Goal: Information Seeking & Learning: Learn about a topic

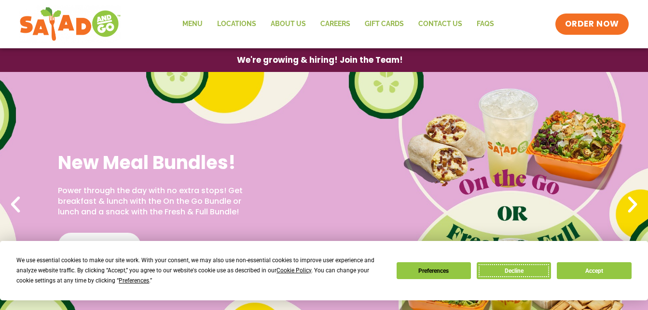
click at [522, 274] on button "Decline" at bounding box center [514, 270] width 74 height 17
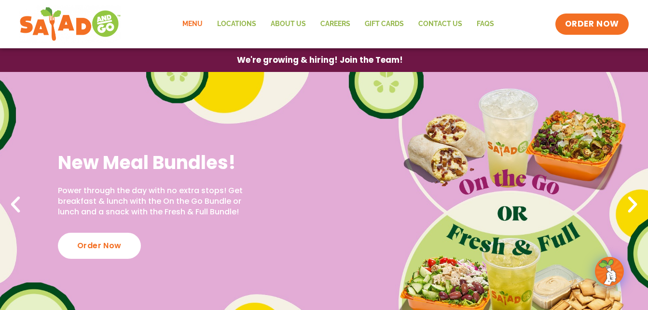
click at [195, 22] on link "Menu" at bounding box center [192, 24] width 35 height 22
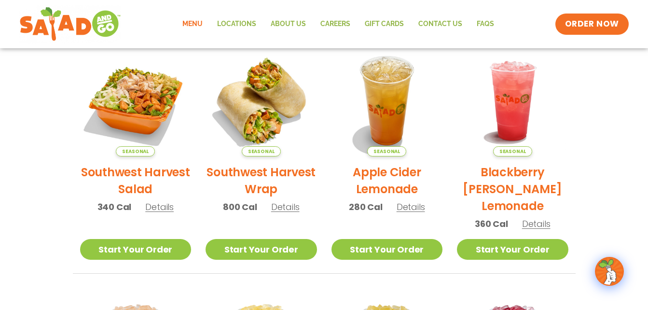
scroll to position [230, 0]
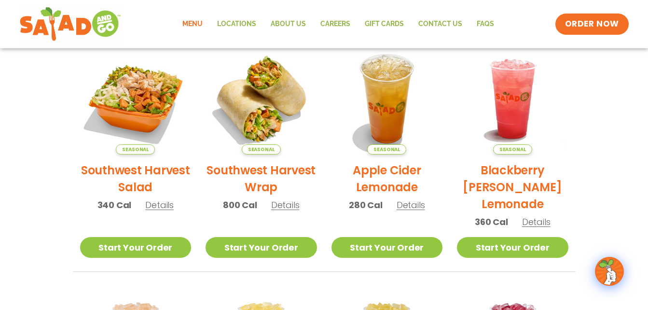
click at [538, 223] on span "Details" at bounding box center [536, 222] width 28 height 12
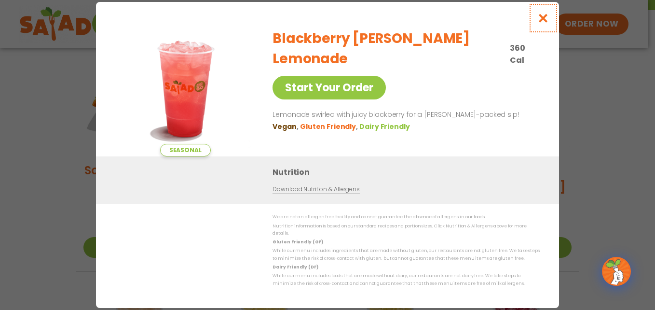
click at [543, 21] on icon "Close modal" at bounding box center [544, 18] width 12 height 10
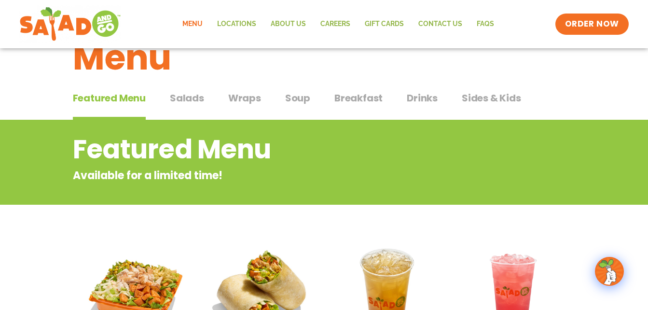
scroll to position [29, 0]
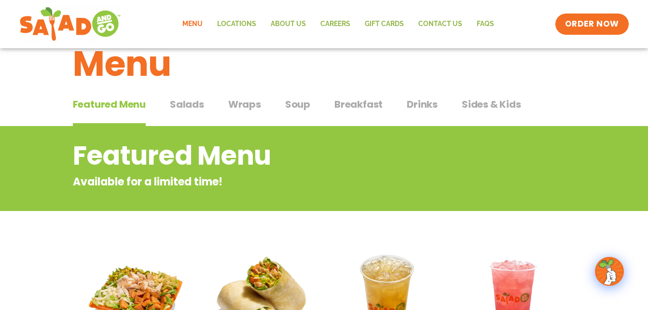
click at [193, 105] on span "Salads" at bounding box center [187, 104] width 34 height 14
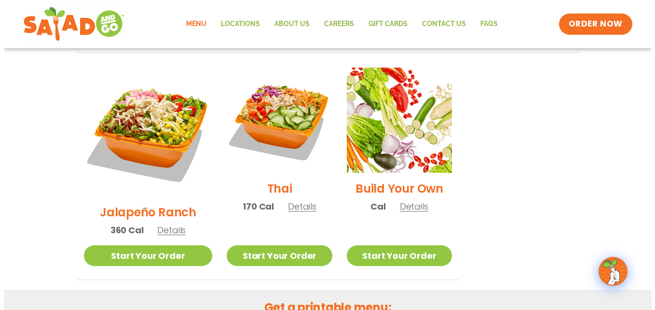
scroll to position [725, 0]
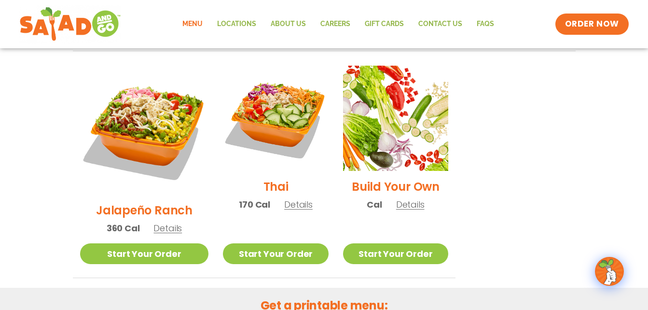
click at [402, 198] on span "Details" at bounding box center [410, 204] width 28 height 12
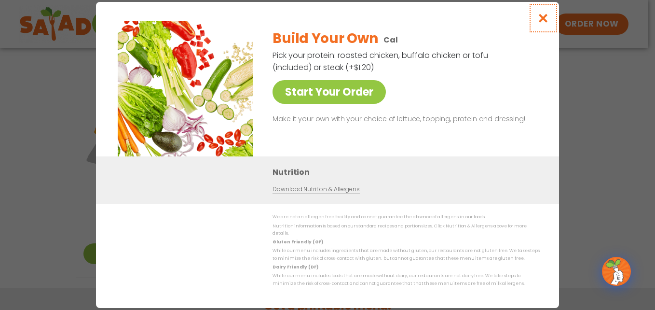
click at [542, 19] on icon "Close modal" at bounding box center [544, 18] width 12 height 10
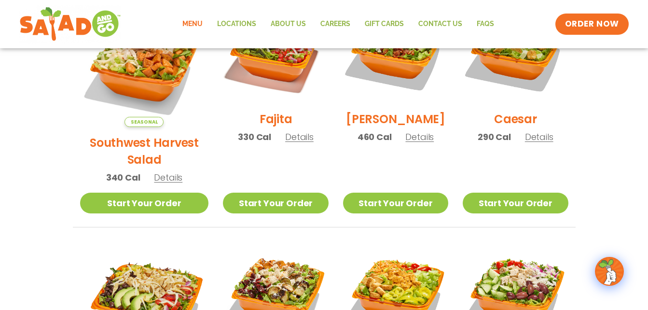
scroll to position [0, 0]
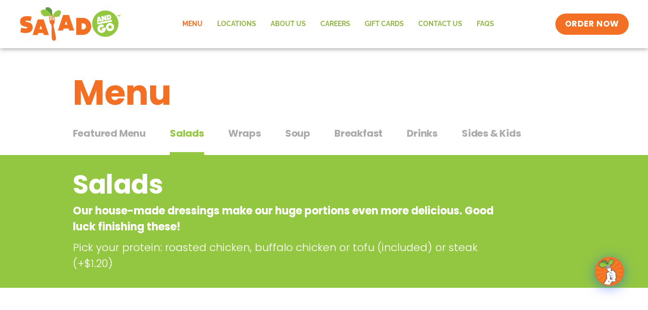
click at [476, 135] on span "Sides & Kids" at bounding box center [491, 133] width 59 height 14
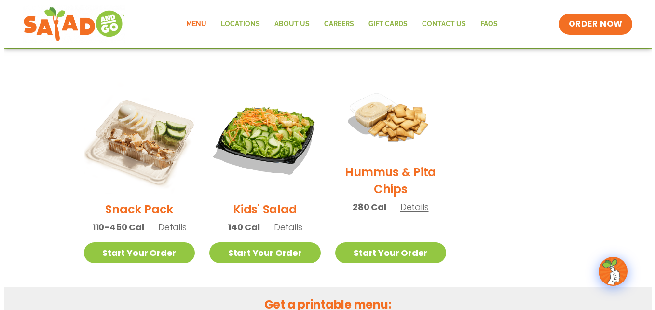
scroll to position [208, 0]
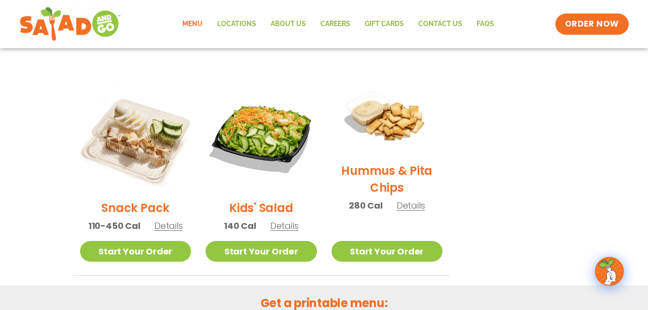
click at [411, 208] on span "Details" at bounding box center [411, 205] width 28 height 12
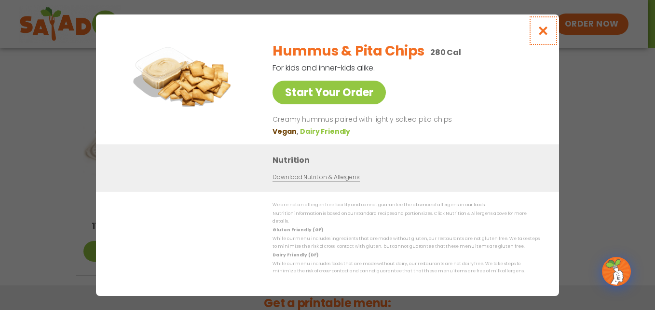
click at [541, 32] on icon "Close modal" at bounding box center [544, 31] width 12 height 10
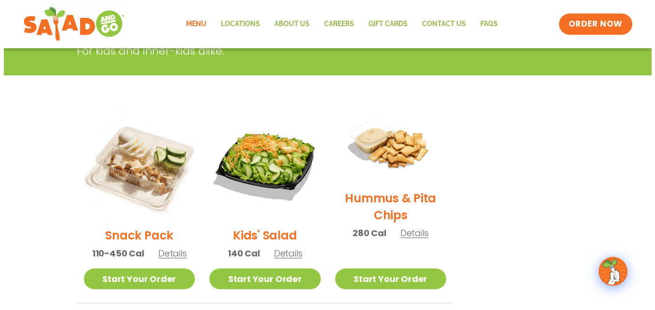
scroll to position [184, 0]
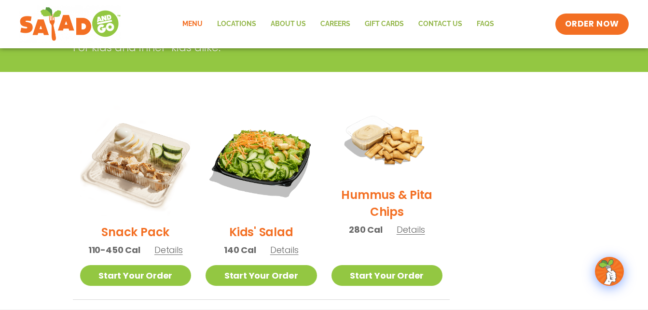
click at [280, 251] on span "Details" at bounding box center [284, 250] width 28 height 12
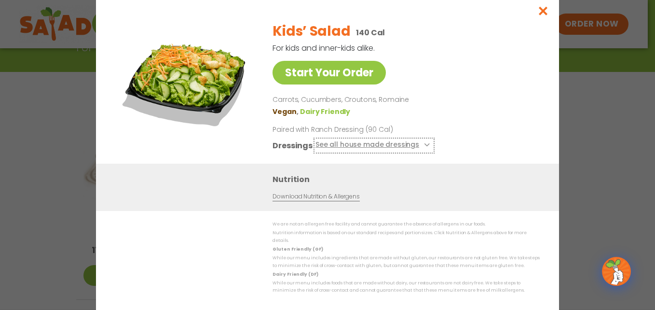
click at [423, 146] on button "See all house made dressings" at bounding box center [374, 145] width 117 height 12
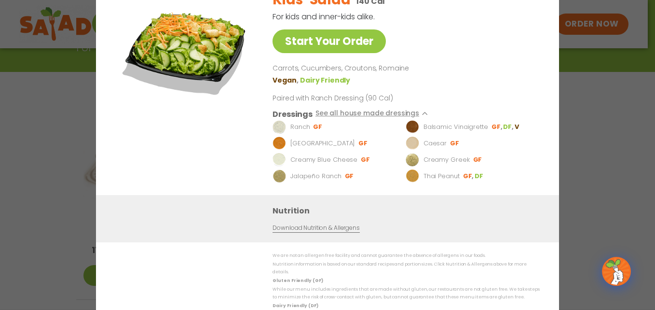
click at [568, 81] on div "Start Your Order Kids’ Salad 140 Cal For kids and inner-kids alike. Start Your …" at bounding box center [327, 155] width 655 height 310
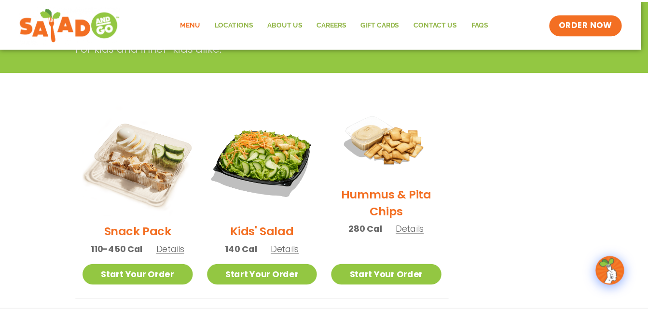
scroll to position [174, 0]
